Goal: Answer question/provide support

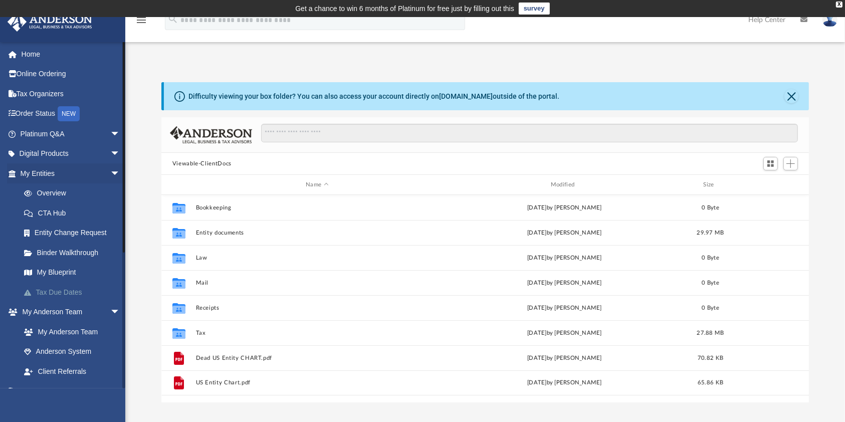
scroll to position [217, 637]
click at [91, 255] on link "Binder Walkthrough" at bounding box center [74, 252] width 121 height 20
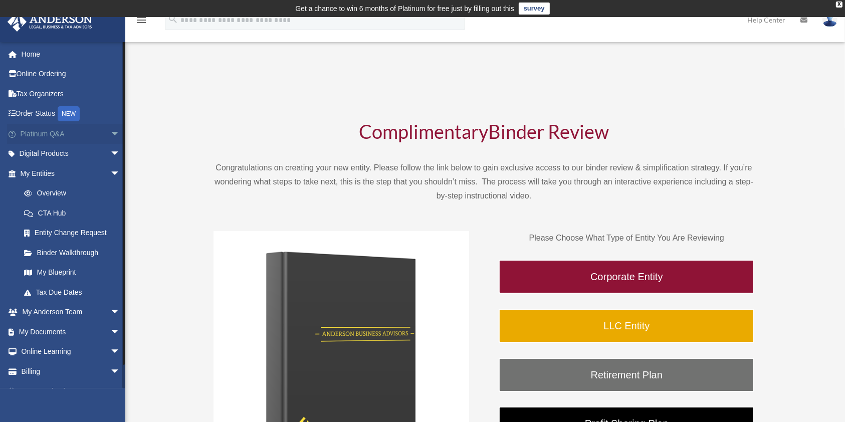
click at [110, 134] on span "arrow_drop_down" at bounding box center [120, 134] width 20 height 21
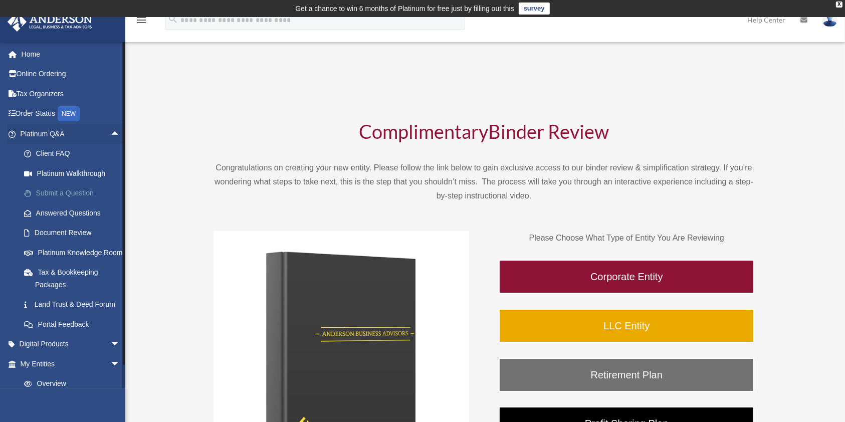
click at [75, 192] on link "Submit a Question" at bounding box center [74, 193] width 121 height 20
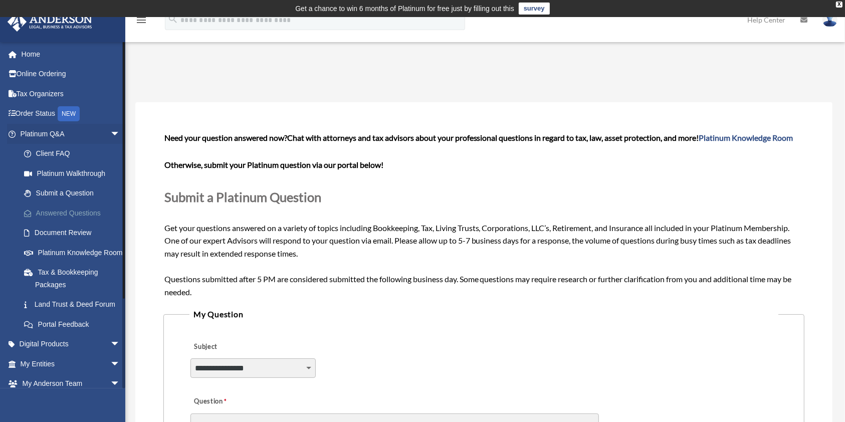
drag, startPoint x: 0, startPoint y: 0, endPoint x: 80, endPoint y: 211, distance: 225.6
click at [80, 211] on link "Answered Questions" at bounding box center [74, 213] width 121 height 20
click at [84, 215] on link "Answered Questions" at bounding box center [74, 213] width 121 height 20
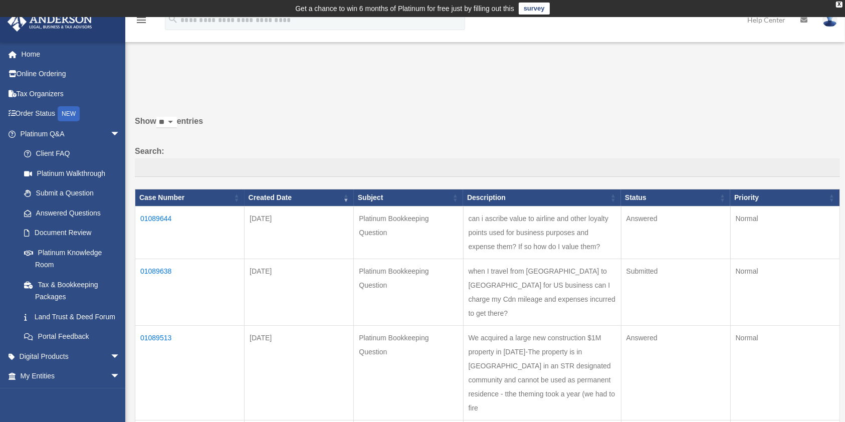
click at [158, 224] on td "01089644" at bounding box center [189, 232] width 109 height 53
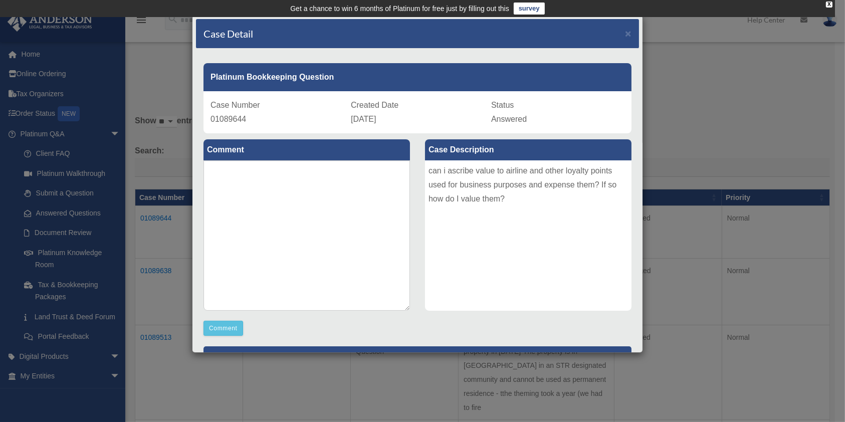
click at [152, 221] on div "Case Detail × Platinum Bookkeeping Question Case Number 01089644 Created Date […" at bounding box center [422, 211] width 845 height 422
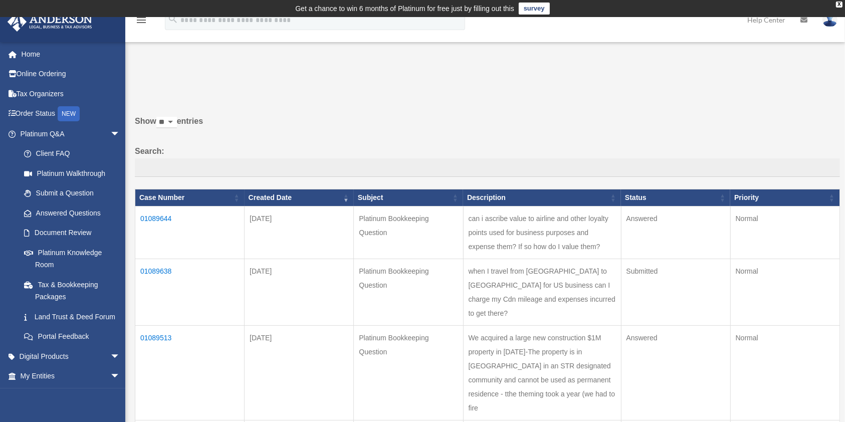
click at [144, 222] on td "01089644" at bounding box center [189, 232] width 109 height 53
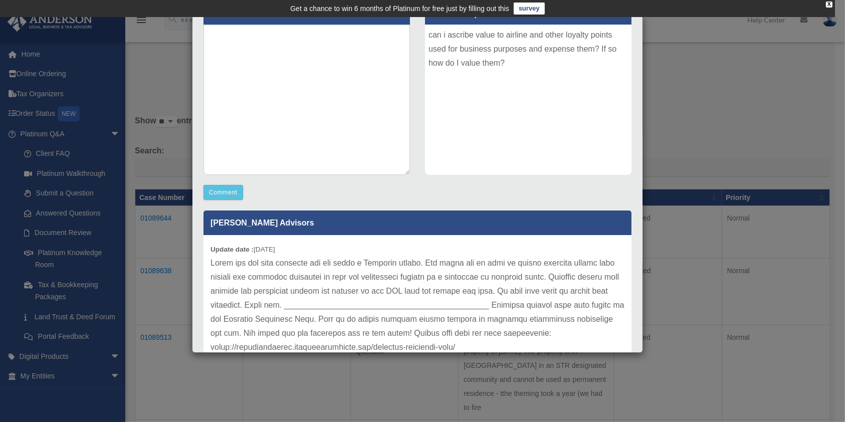
scroll to position [28, 0]
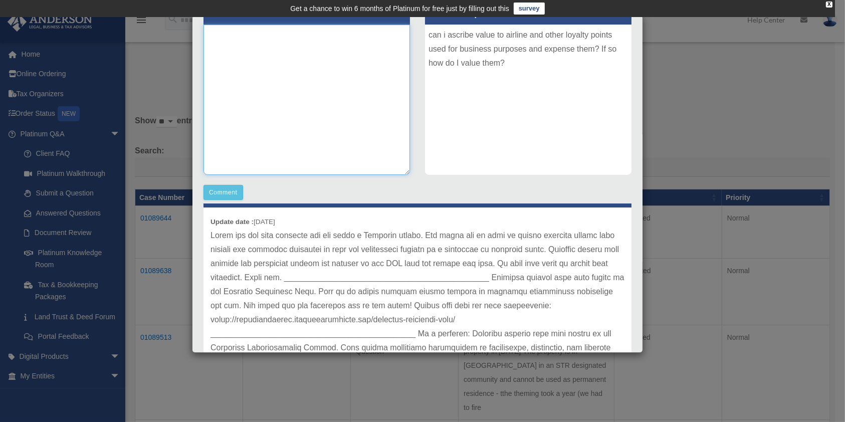
click at [357, 97] on textarea at bounding box center [306, 100] width 206 height 150
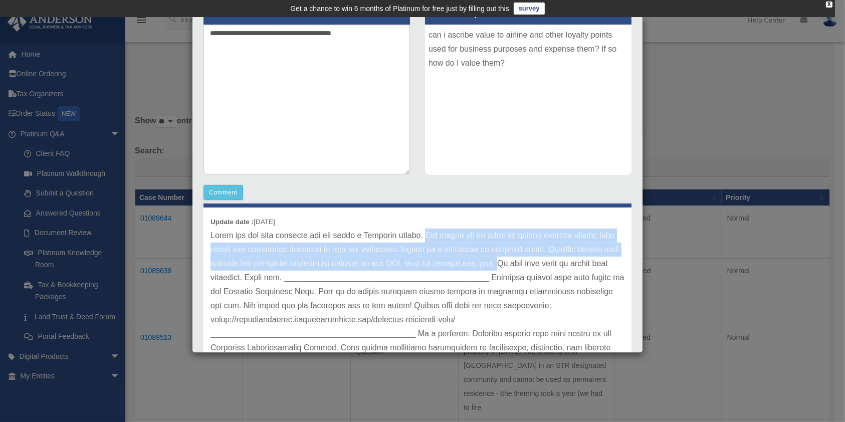
drag, startPoint x: 434, startPoint y: 230, endPoint x: 543, endPoint y: 267, distance: 114.5
click at [543, 267] on p at bounding box center [417, 305] width 414 height 154
copy p "You would not be able to deduct personal credit card rewards for business purch…"
click at [382, 34] on textarea "**********" at bounding box center [306, 100] width 206 height 150
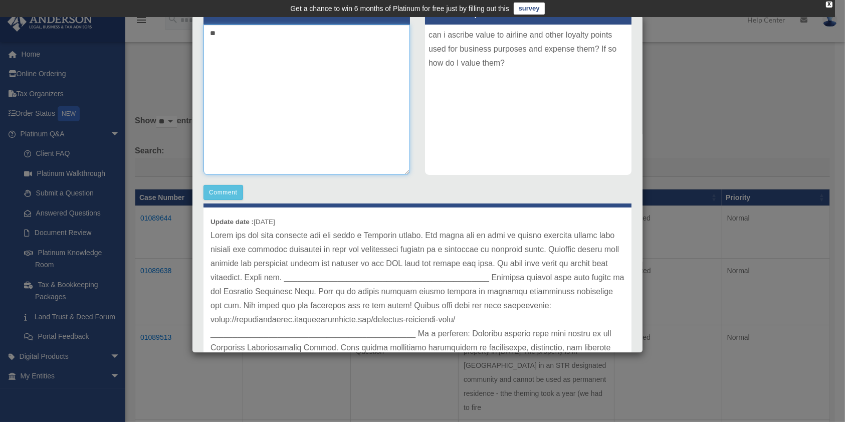
type textarea "*"
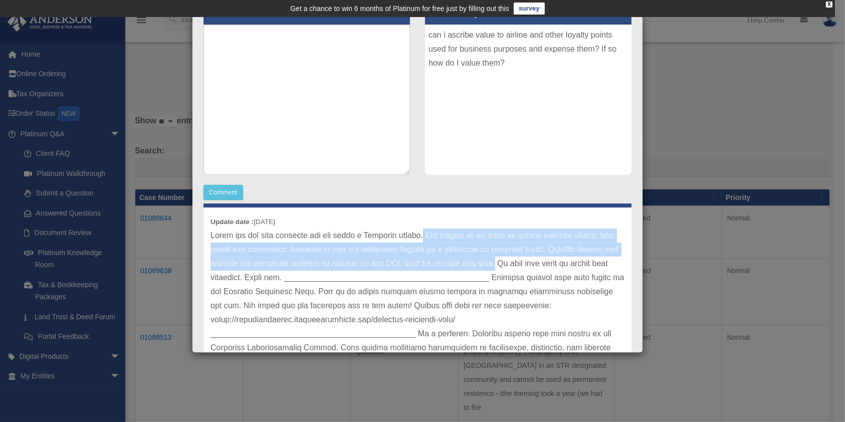
drag, startPoint x: 433, startPoint y: 235, endPoint x: 541, endPoint y: 265, distance: 111.8
click at [541, 265] on p at bounding box center [417, 305] width 414 height 154
copy p "You would not be able to deduct personal credit card rewards for business purch…"
